Goal: Transaction & Acquisition: Book appointment/travel/reservation

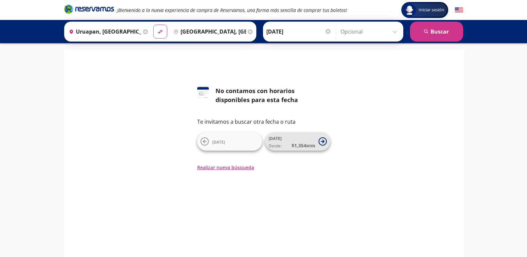
click at [290, 139] on span "11 Sep Desde: $ 1,354 MXN" at bounding box center [292, 141] width 47 height 15
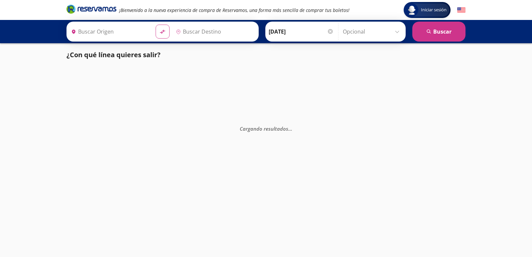
type input "Uruapan, Michoacán"
type input "[GEOGRAPHIC_DATA], [GEOGRAPHIC_DATA]"
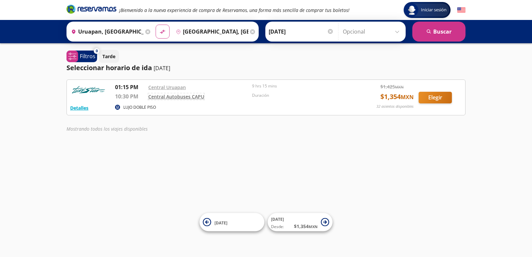
click at [170, 95] on link "Central Autobuses CAPU" at bounding box center [176, 96] width 56 height 6
click at [275, 33] on input "[DATE]" at bounding box center [301, 31] width 65 height 17
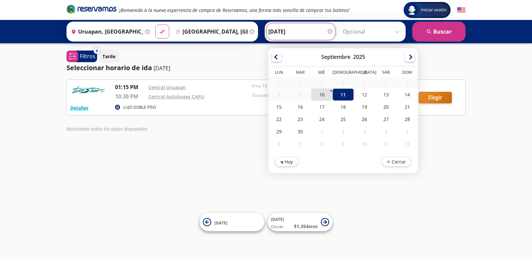
click at [316, 94] on div "10" at bounding box center [321, 94] width 21 height 12
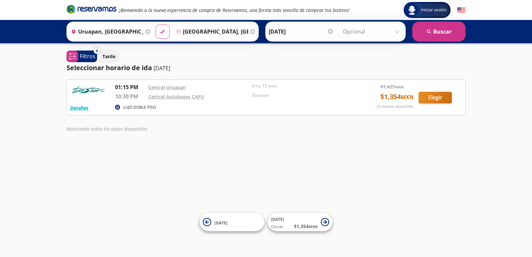
click at [285, 33] on input "[DATE]" at bounding box center [301, 31] width 65 height 17
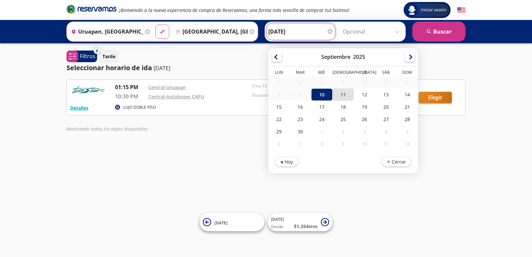
click at [340, 98] on div "11" at bounding box center [342, 94] width 21 height 12
type input "[DATE]"
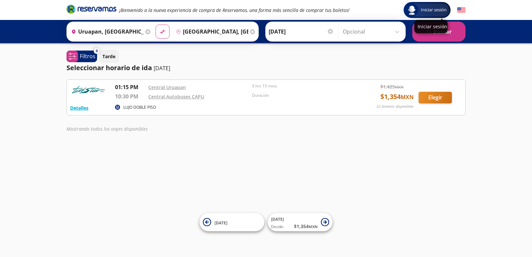
click at [441, 33] on div "Iniciar sesión" at bounding box center [430, 26] width 33 height 13
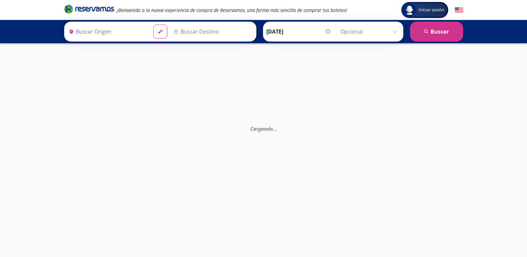
type input "Uruapan, Michoacán"
type input "[GEOGRAPHIC_DATA], [GEOGRAPHIC_DATA]"
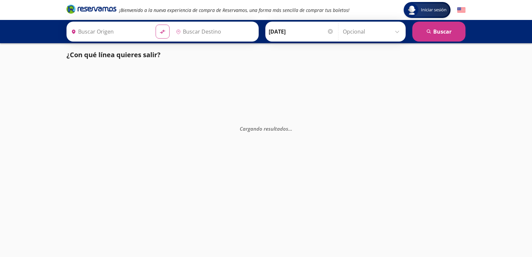
type input "[GEOGRAPHIC_DATA], [GEOGRAPHIC_DATA]"
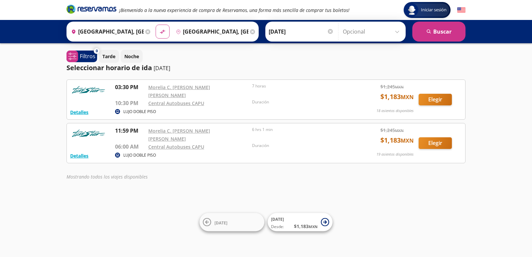
click at [18, 45] on div "Iniciar sesión Iniciar sesión ¡Bienvenido a la nueva experiencia de compra de R…" at bounding box center [266, 128] width 532 height 257
drag, startPoint x: 229, startPoint y: 94, endPoint x: 232, endPoint y: 91, distance: 3.8
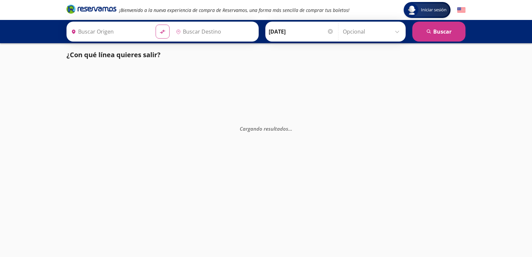
type input "[GEOGRAPHIC_DATA], [GEOGRAPHIC_DATA]"
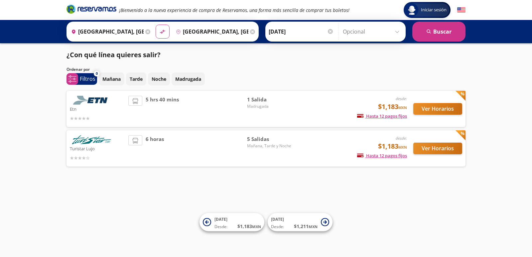
click at [95, 138] on img at bounding box center [91, 139] width 43 height 9
click at [264, 139] on span "5 Salidas" at bounding box center [270, 139] width 47 height 8
click at [234, 222] on span "[DATE] Desde: $ 1,183 MXN" at bounding box center [237, 222] width 47 height 15
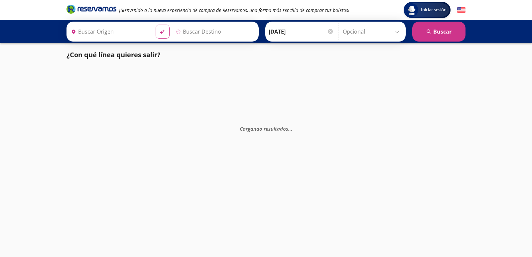
type input "[GEOGRAPHIC_DATA], [GEOGRAPHIC_DATA]"
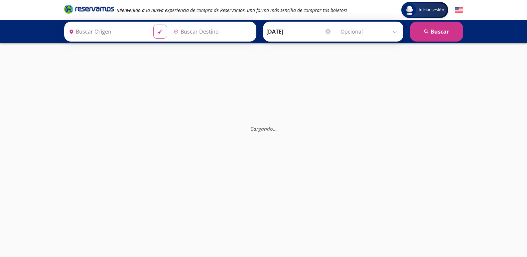
type input "[GEOGRAPHIC_DATA], [GEOGRAPHIC_DATA]"
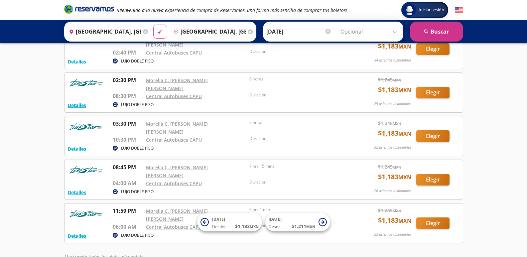
scroll to position [66, 0]
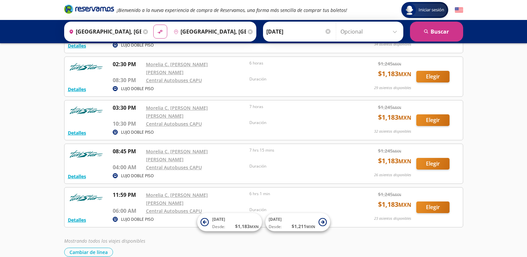
click at [276, 32] on input "[DATE]" at bounding box center [298, 31] width 65 height 17
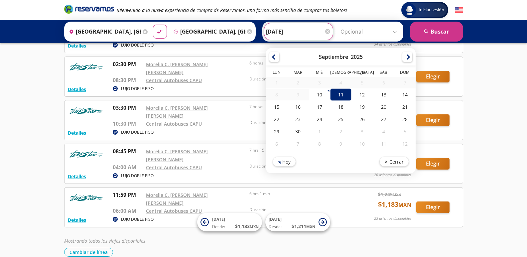
click at [55, 144] on div "Iniciar sesión Iniciar sesión ¡Bienvenido a la nueva experiencia de compra de R…" at bounding box center [263, 112] width 527 height 356
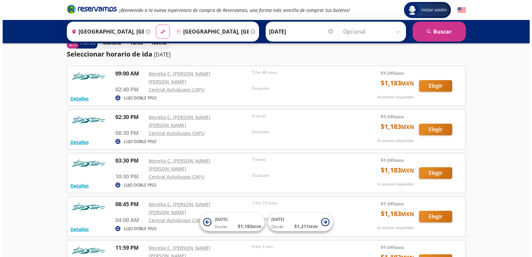
scroll to position [0, 0]
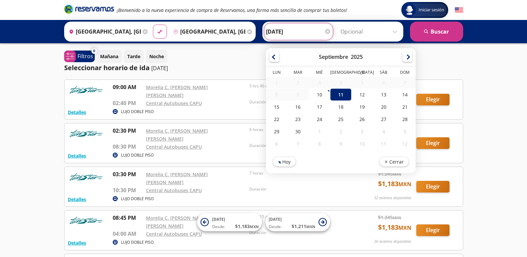
click at [280, 32] on input "[DATE]" at bounding box center [298, 31] width 65 height 17
click at [314, 94] on div "10" at bounding box center [318, 94] width 21 height 12
type input "[DATE]"
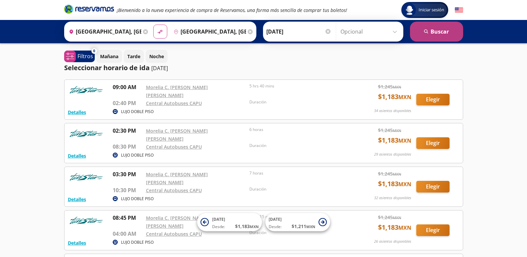
click at [435, 32] on button "search [GEOGRAPHIC_DATA]" at bounding box center [436, 32] width 53 height 20
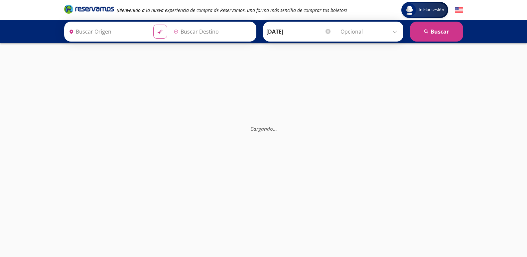
type input "[GEOGRAPHIC_DATA], [GEOGRAPHIC_DATA]"
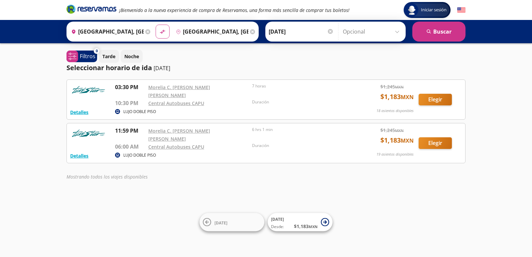
click at [374, 176] on div "Iniciar sesión Iniciar sesión ¡Bienvenido a la nueva experiencia de compra de R…" at bounding box center [266, 128] width 532 height 257
